Goal: Task Accomplishment & Management: Manage account settings

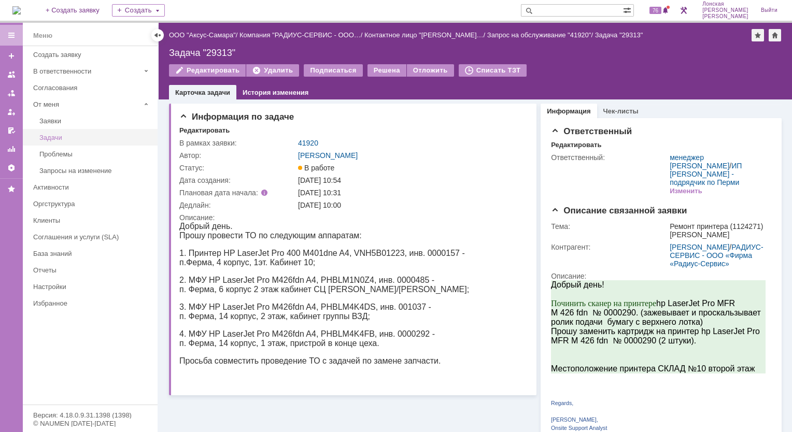
click at [42, 136] on div "Задачи" at bounding box center [95, 138] width 112 height 8
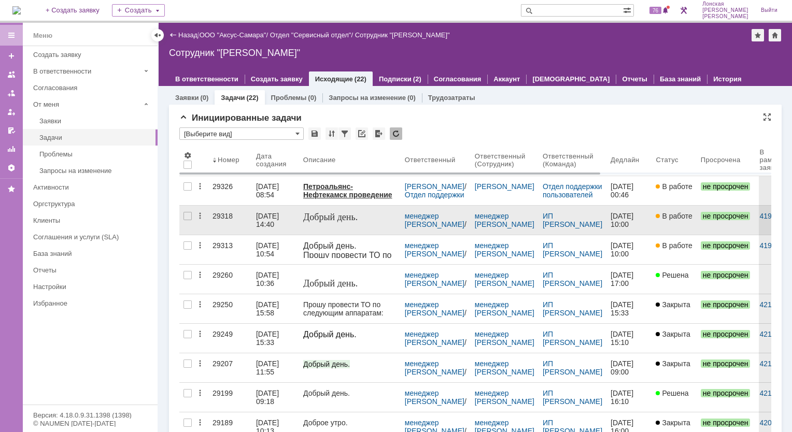
click at [241, 223] on link "29318" at bounding box center [230, 220] width 44 height 29
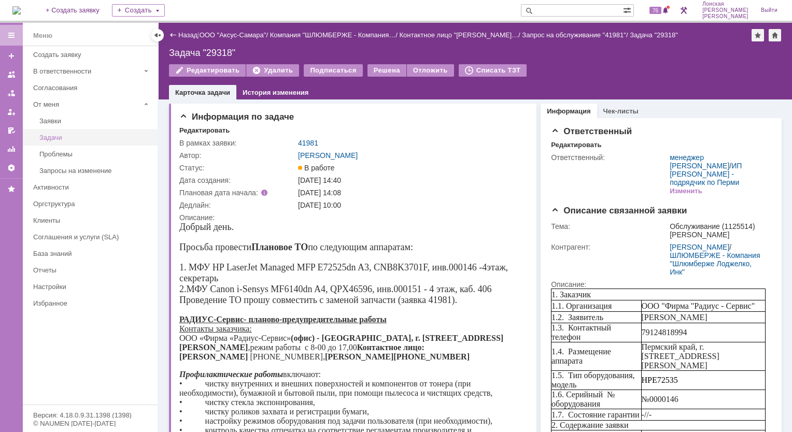
click at [120, 139] on div "Задачи" at bounding box center [95, 138] width 112 height 8
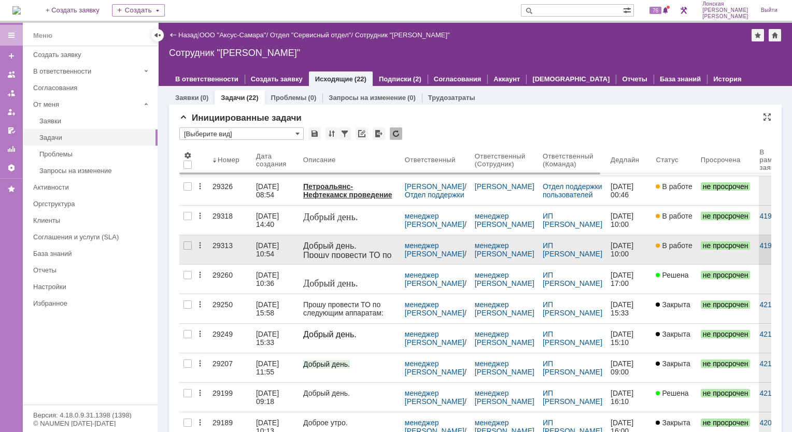
click at [221, 245] on div "29313" at bounding box center [230, 246] width 35 height 8
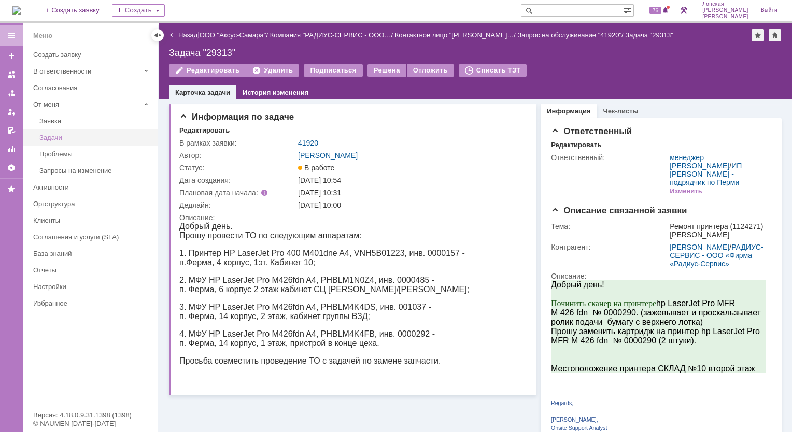
click at [44, 136] on div "Задачи" at bounding box center [95, 138] width 112 height 8
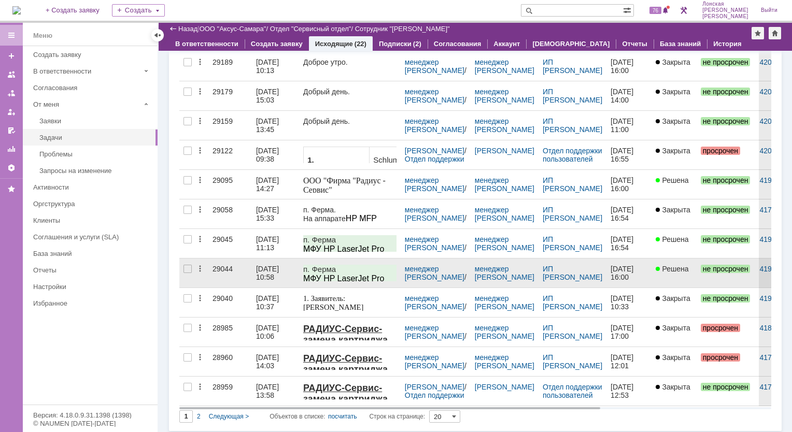
click at [223, 269] on div "29044" at bounding box center [230, 269] width 35 height 8
click at [216, 269] on div "29044" at bounding box center [230, 269] width 35 height 8
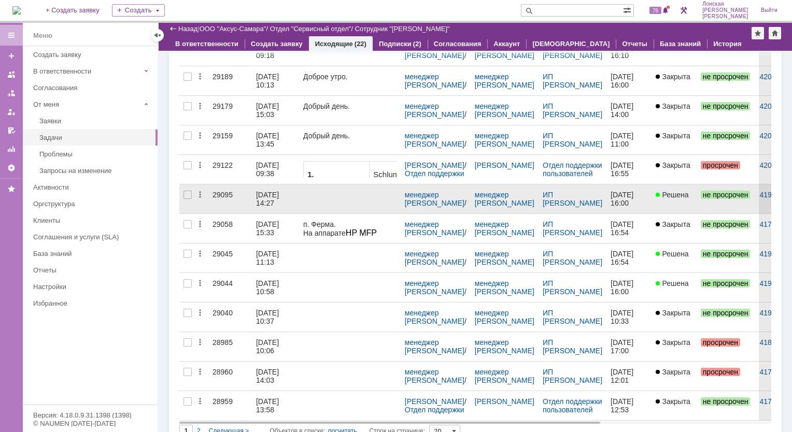
click at [220, 191] on div "29095" at bounding box center [230, 195] width 35 height 8
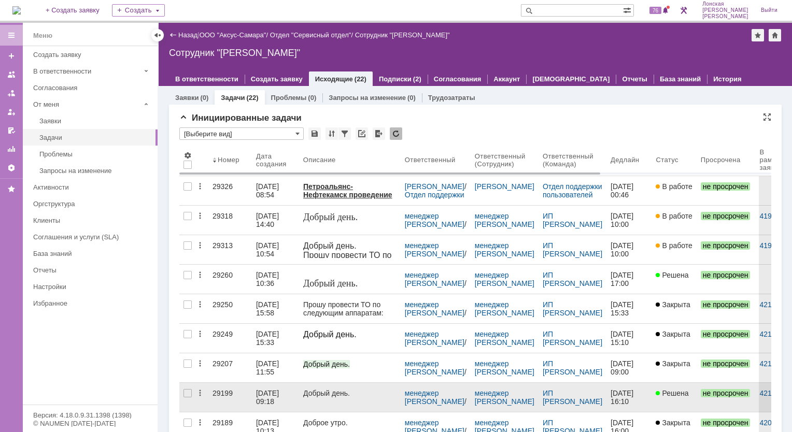
click at [213, 397] on div "29199" at bounding box center [230, 393] width 35 height 8
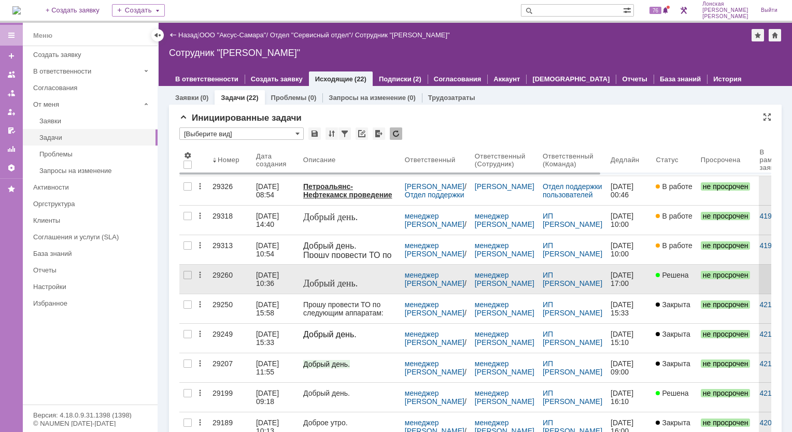
click at [231, 279] on link "29260" at bounding box center [230, 279] width 44 height 29
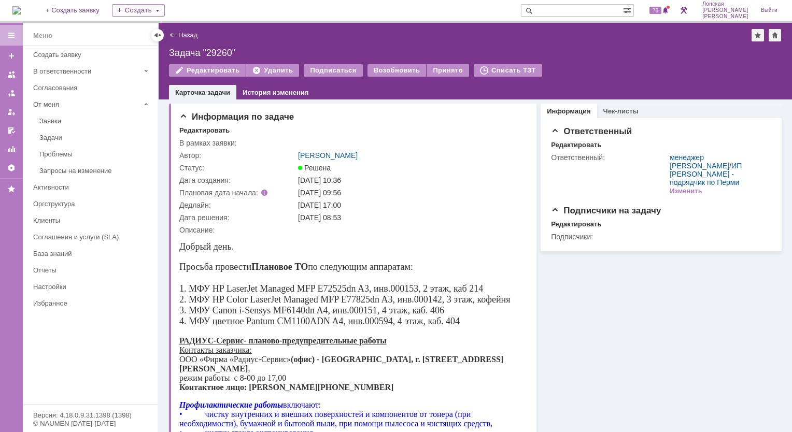
click at [380, 198] on td "[DATE] 09:56" at bounding box center [410, 193] width 229 height 12
click at [255, 91] on link "История изменения" at bounding box center [276, 93] width 66 height 8
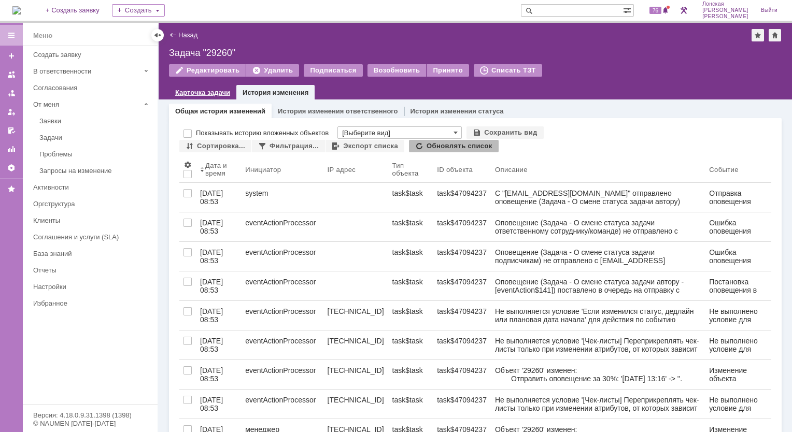
click at [185, 98] on div "Карточка задачи" at bounding box center [202, 92] width 67 height 15
click at [182, 91] on link "Карточка задачи" at bounding box center [202, 93] width 55 height 8
click at [49, 136] on div "Задачи" at bounding box center [95, 138] width 112 height 8
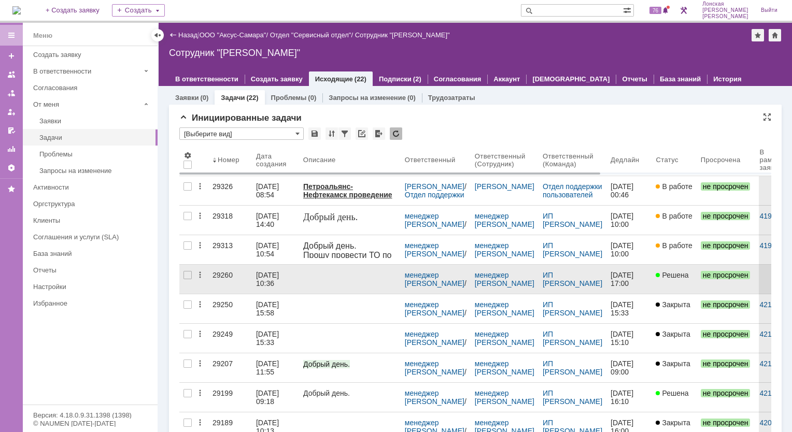
click at [220, 273] on div "29260" at bounding box center [230, 275] width 35 height 8
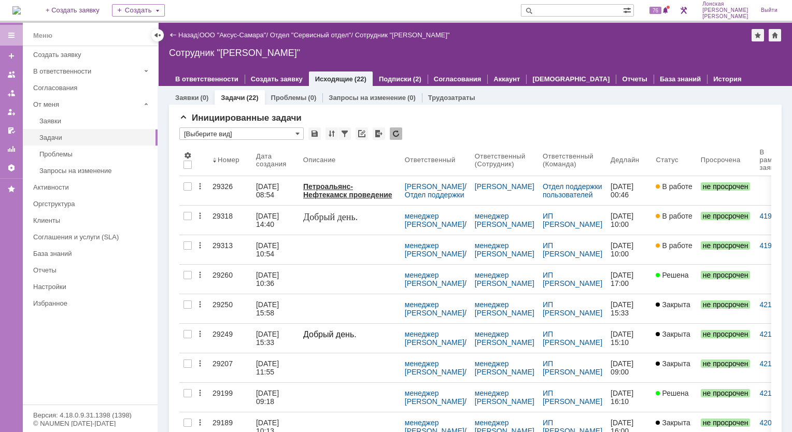
click at [21, 7] on img at bounding box center [16, 10] width 8 height 8
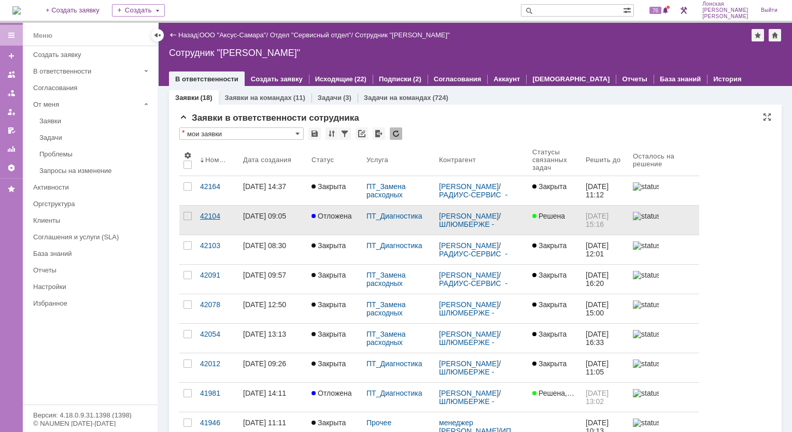
click at [202, 215] on div "42104" at bounding box center [217, 216] width 35 height 8
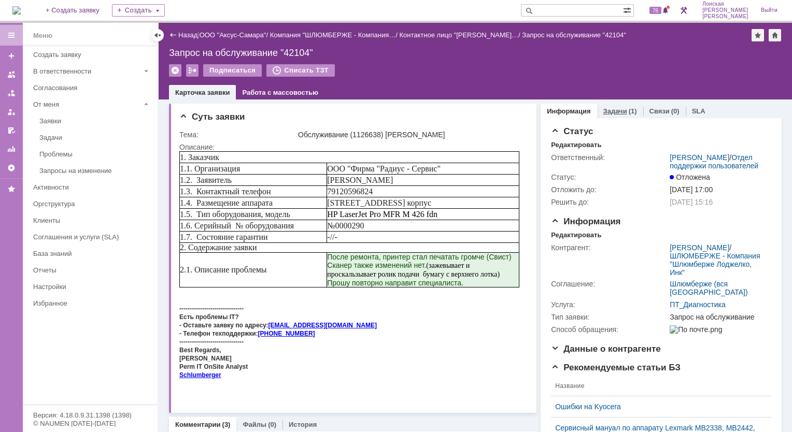
click at [613, 113] on link "Задачи" at bounding box center [616, 111] width 24 height 8
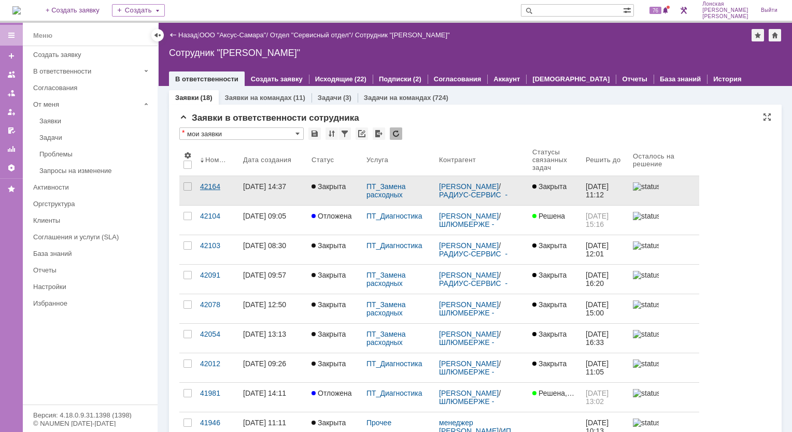
click at [210, 186] on div "42164" at bounding box center [217, 187] width 35 height 8
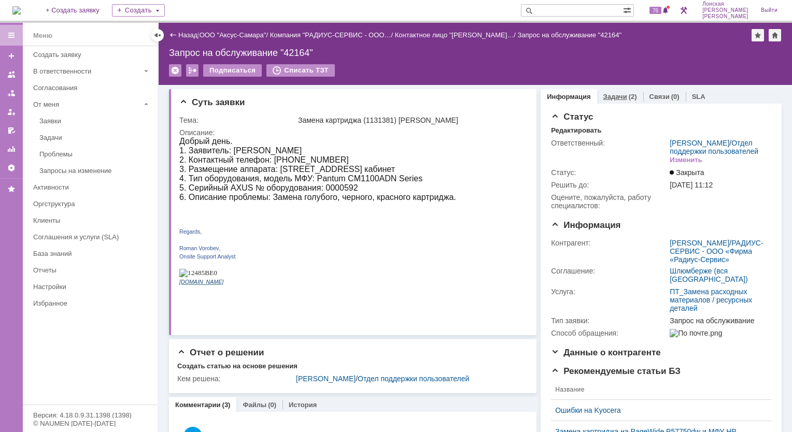
click at [618, 93] on link "Задачи" at bounding box center [616, 97] width 24 height 8
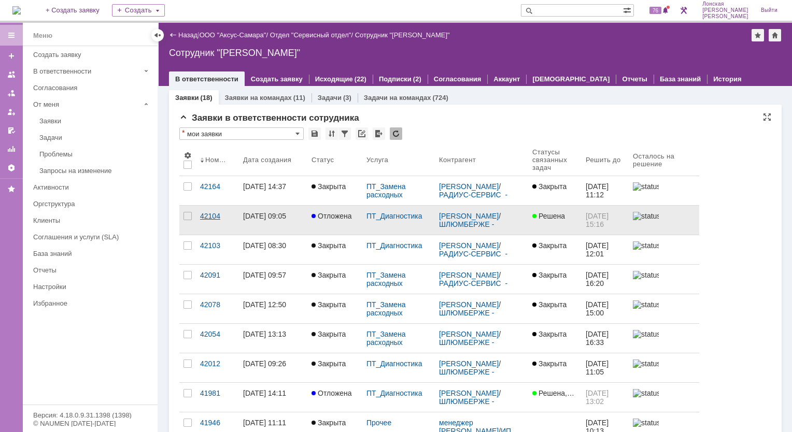
click at [212, 215] on div "42104" at bounding box center [217, 216] width 35 height 8
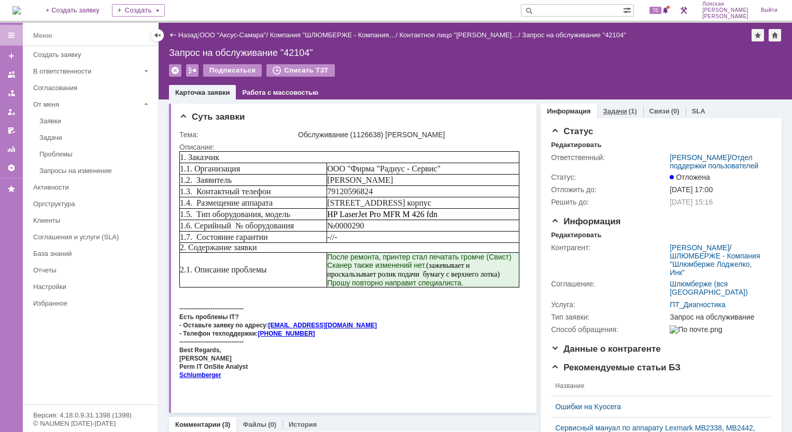
click at [619, 111] on link "Задачи" at bounding box center [616, 111] width 24 height 8
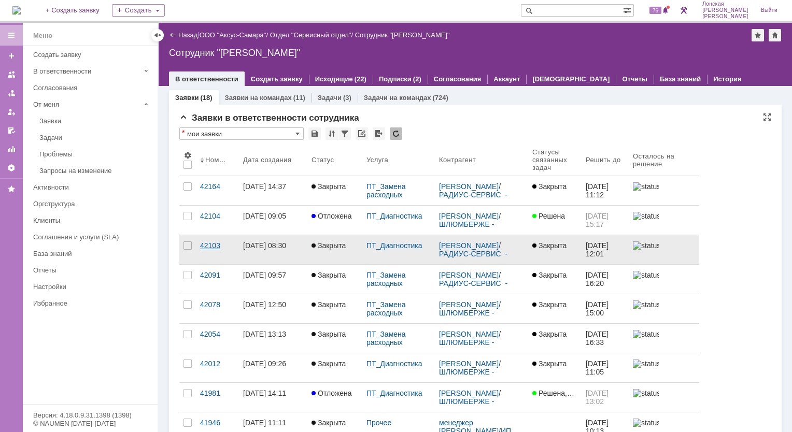
click at [216, 245] on div "42103" at bounding box center [217, 246] width 35 height 8
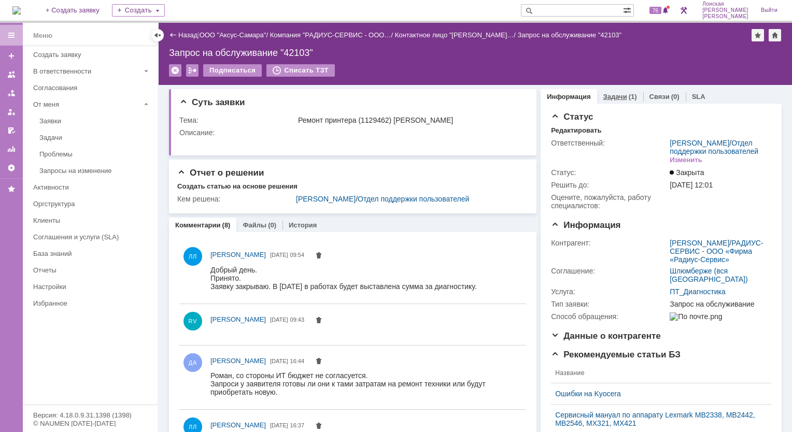
click at [610, 96] on link "Задачи" at bounding box center [616, 97] width 24 height 8
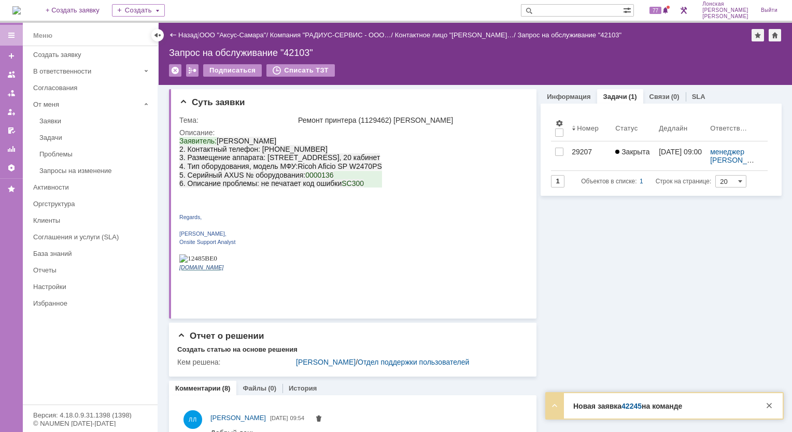
click at [626, 410] on link "42245" at bounding box center [632, 406] width 20 height 8
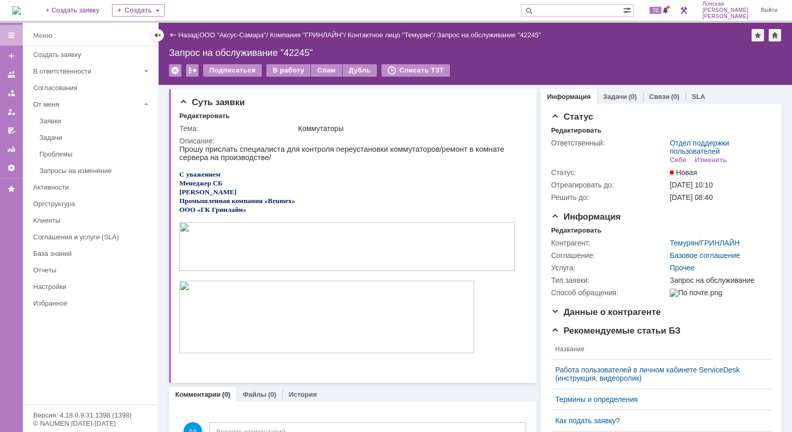
click at [21, 13] on img at bounding box center [16, 10] width 8 height 8
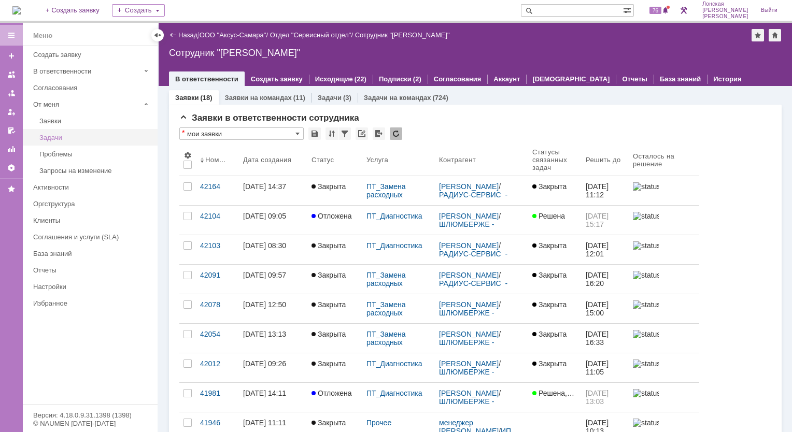
click at [55, 140] on div "Задачи" at bounding box center [95, 138] width 112 height 8
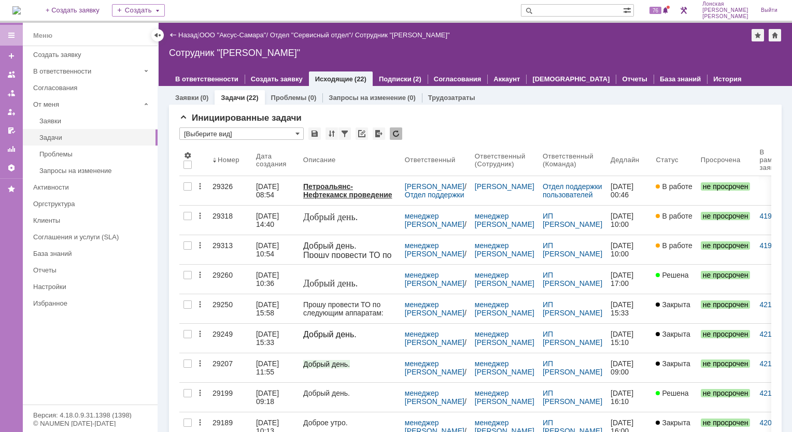
click at [21, 6] on img at bounding box center [16, 10] width 8 height 8
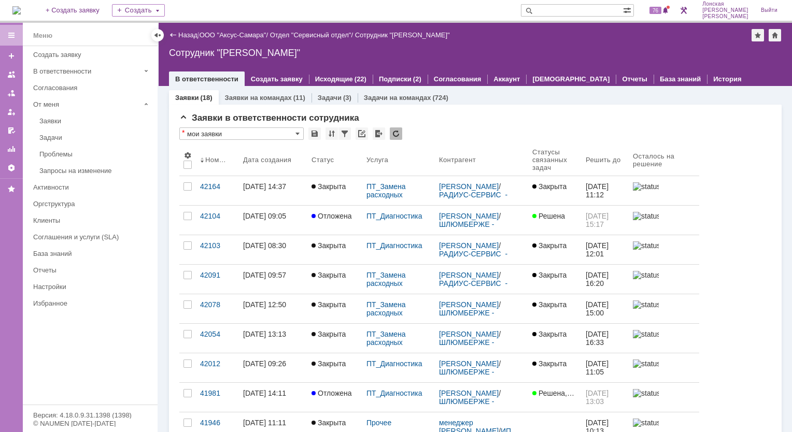
click at [205, 185] on div "42164" at bounding box center [217, 187] width 35 height 8
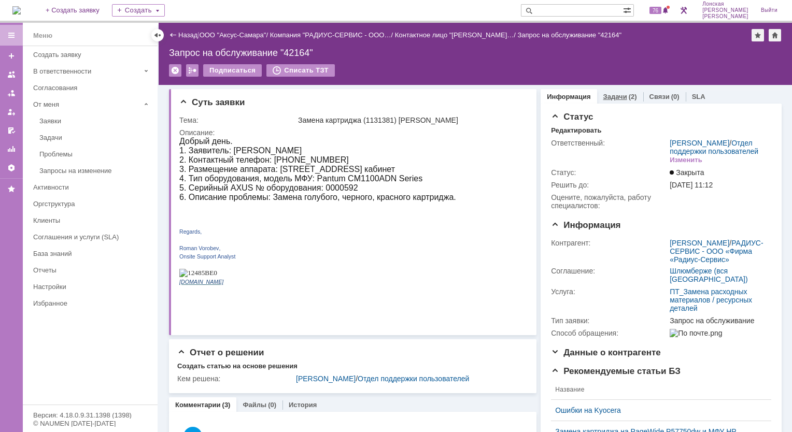
click at [608, 102] on div "Задачи (2)" at bounding box center [620, 96] width 46 height 15
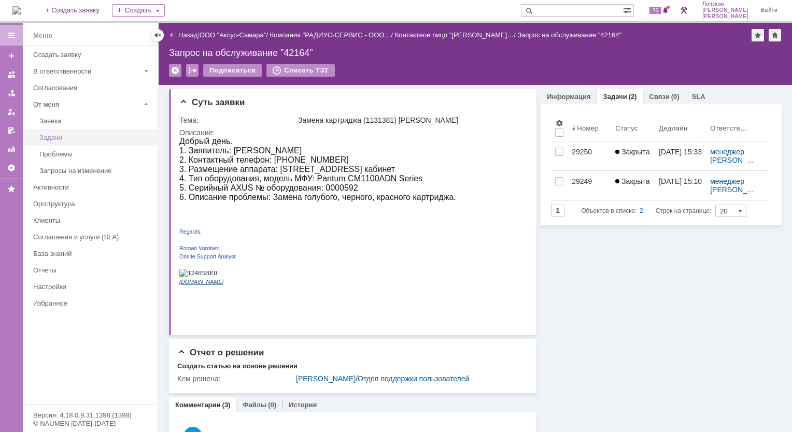
click at [44, 135] on div "Задачи" at bounding box center [95, 138] width 112 height 8
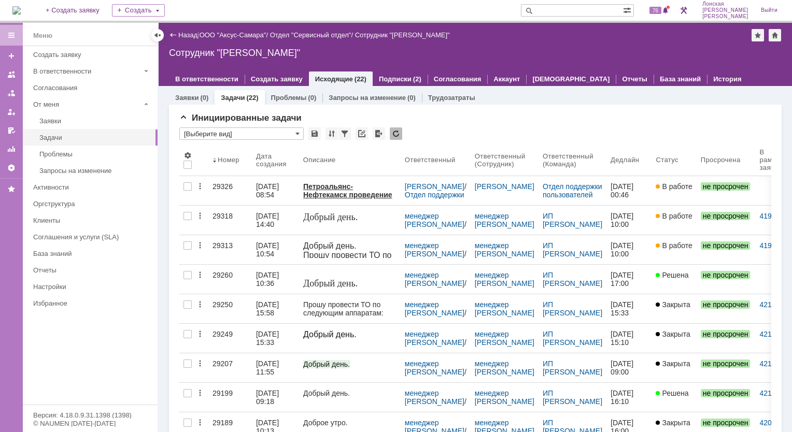
click at [21, 11] on img at bounding box center [16, 10] width 8 height 8
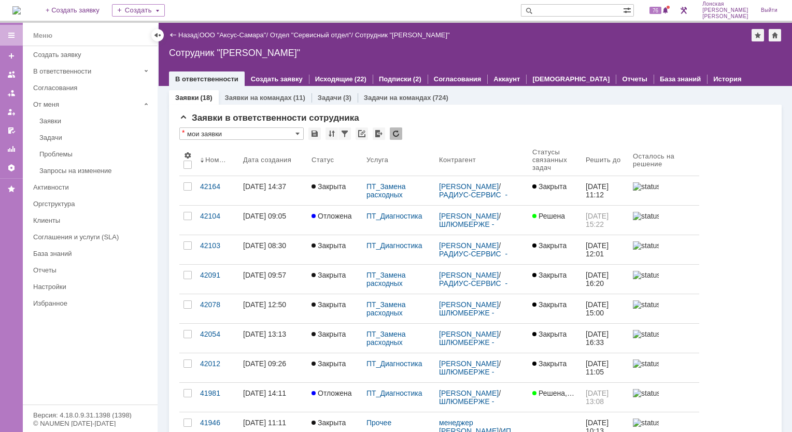
click at [205, 217] on div "42104" at bounding box center [217, 216] width 35 height 8
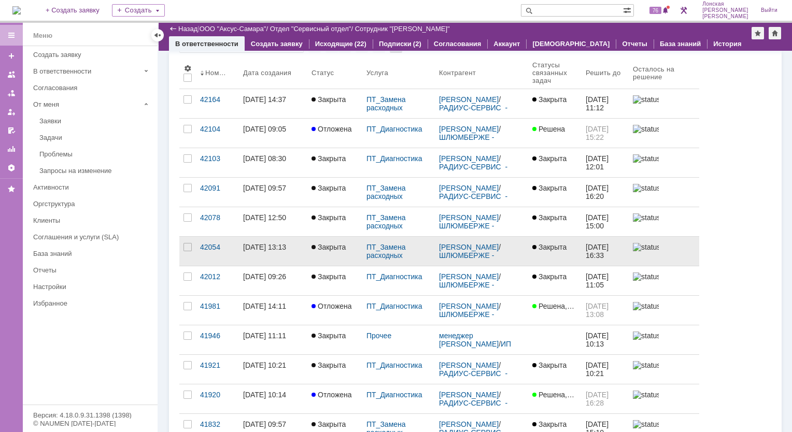
scroll to position [104, 0]
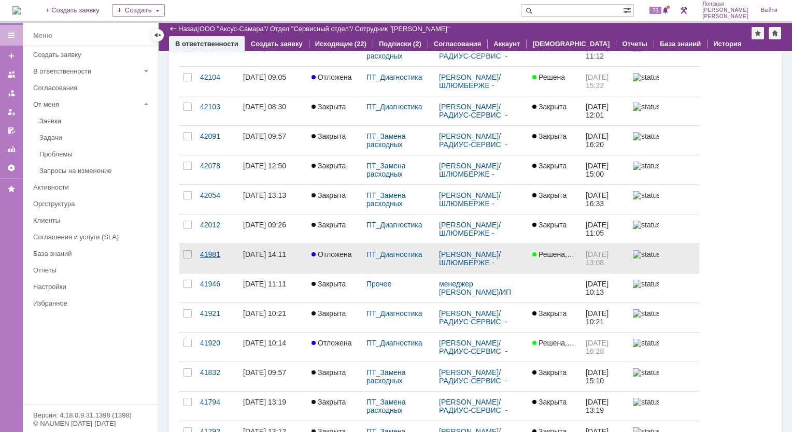
click at [216, 253] on div "41981" at bounding box center [217, 254] width 35 height 8
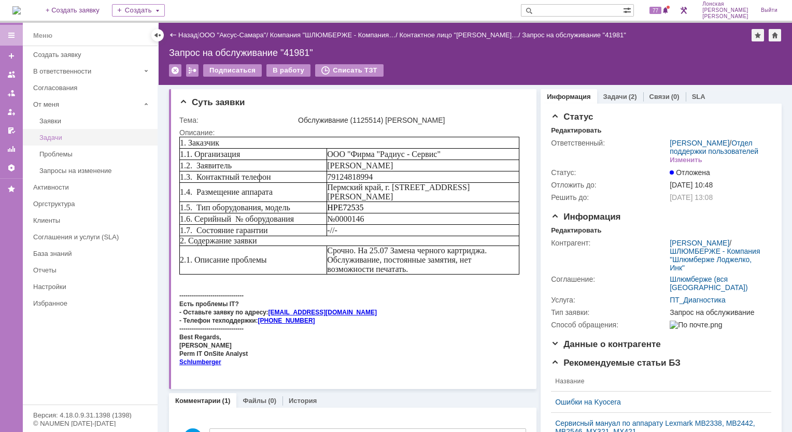
click at [59, 138] on div "Задачи" at bounding box center [95, 138] width 112 height 8
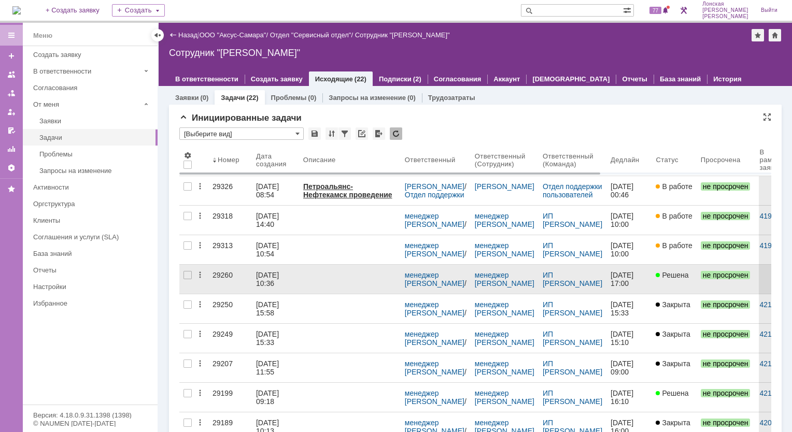
click at [225, 275] on div "29260" at bounding box center [230, 275] width 35 height 8
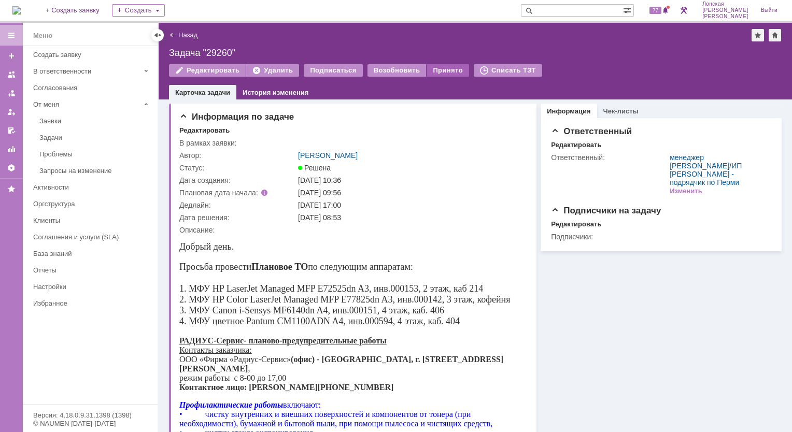
click at [433, 74] on div "Принято" at bounding box center [448, 70] width 43 height 12
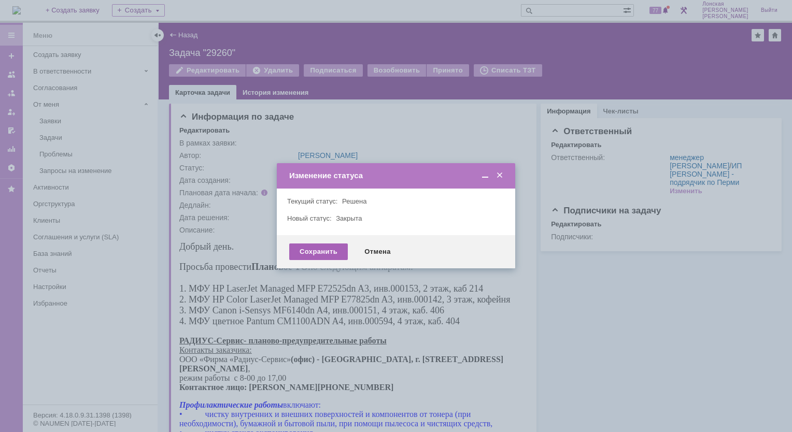
click at [320, 249] on div "Сохранить" at bounding box center [318, 252] width 59 height 17
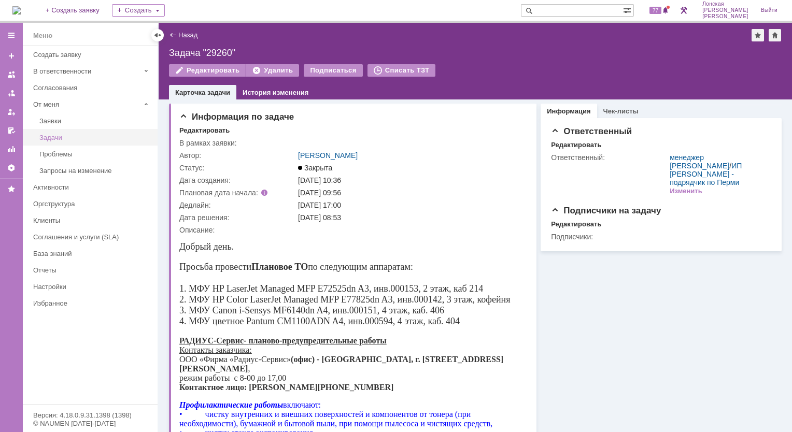
click at [57, 137] on div "Задачи" at bounding box center [95, 138] width 112 height 8
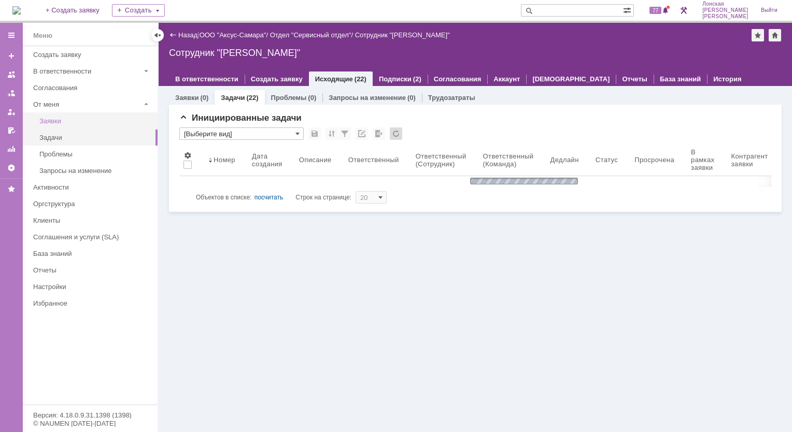
click at [62, 124] on div "Заявки" at bounding box center [95, 121] width 112 height 8
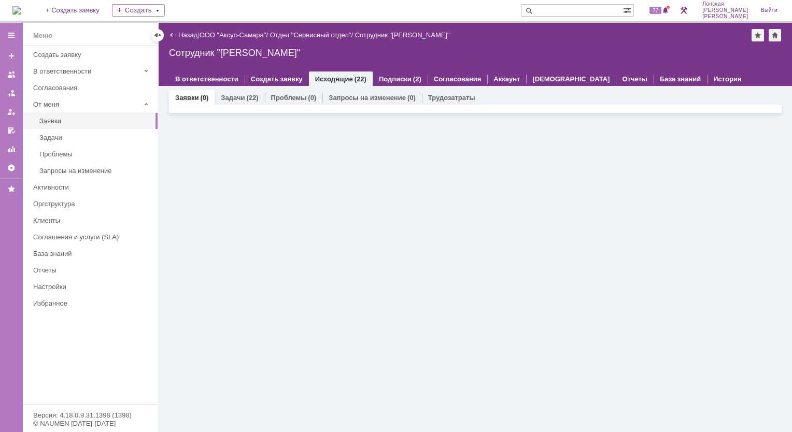
click at [21, 15] on img at bounding box center [16, 10] width 8 height 8
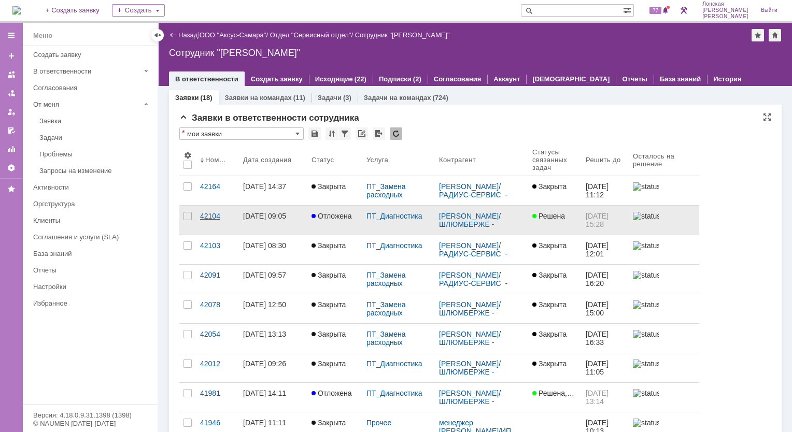
click at [209, 216] on div "42104" at bounding box center [217, 216] width 35 height 8
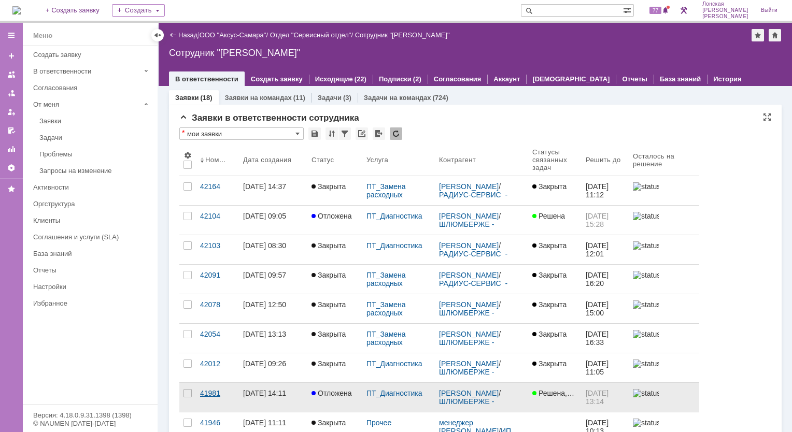
click at [202, 391] on div "41981" at bounding box center [217, 393] width 35 height 8
